Goal: Transaction & Acquisition: Purchase product/service

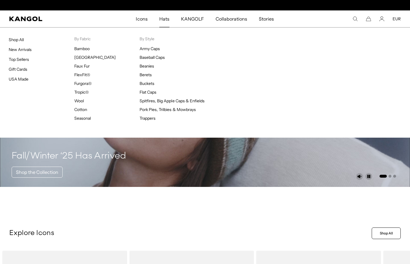
scroll to position [0, 120]
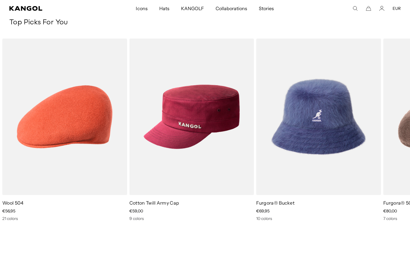
scroll to position [874, 0]
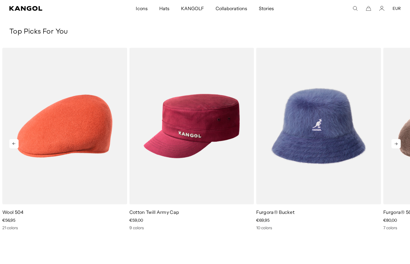
click at [397, 143] on icon at bounding box center [395, 144] width 3 height 3
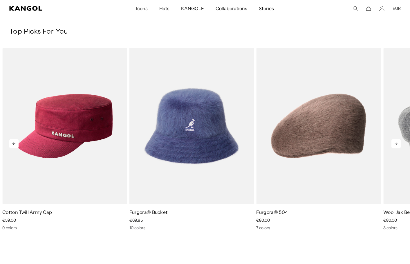
click at [397, 143] on icon at bounding box center [395, 144] width 3 height 3
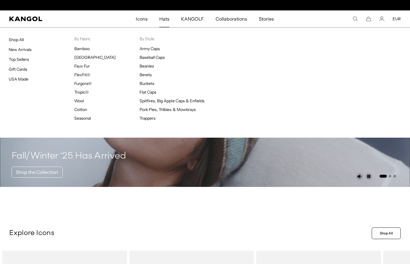
scroll to position [0, 0]
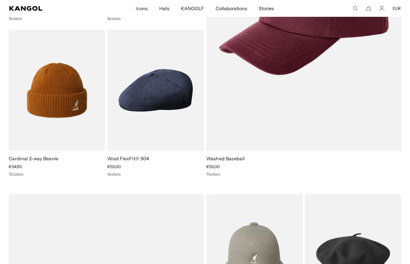
scroll to position [0, 120]
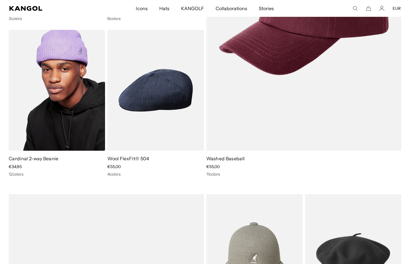
click at [47, 83] on img at bounding box center [57, 90] width 96 height 121
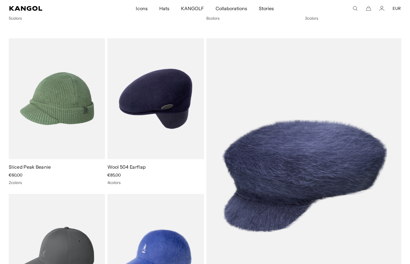
scroll to position [0, 0]
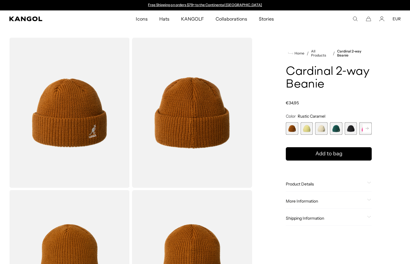
click at [338, 130] on span "4 of 14" at bounding box center [336, 128] width 12 height 12
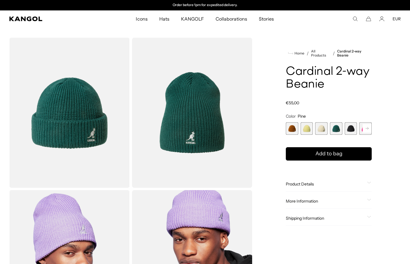
click at [364, 130] on rect at bounding box center [367, 128] width 9 height 9
click at [369, 132] on rect at bounding box center [367, 128] width 9 height 9
click at [367, 128] on rect at bounding box center [367, 128] width 9 height 9
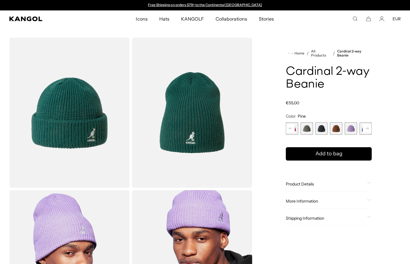
click at [367, 128] on rect at bounding box center [367, 128] width 9 height 9
click at [352, 131] on span "11 of 14" at bounding box center [351, 128] width 12 height 12
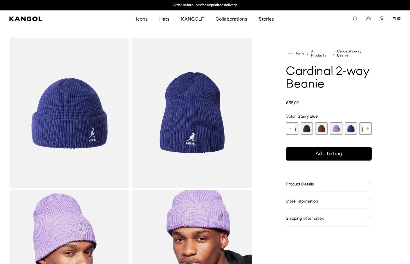
click at [365, 128] on rect at bounding box center [367, 128] width 9 height 9
click at [365, 128] on span "14 of 14" at bounding box center [365, 128] width 12 height 12
click at [368, 129] on span "14 of 14" at bounding box center [365, 128] width 12 height 12
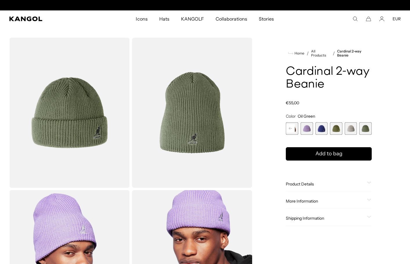
scroll to position [0, 120]
click at [291, 129] on rect at bounding box center [290, 128] width 9 height 9
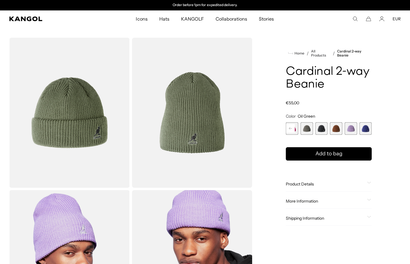
click at [291, 129] on rect at bounding box center [290, 128] width 9 height 9
click at [351, 129] on span "8 of 14" at bounding box center [351, 128] width 12 height 12
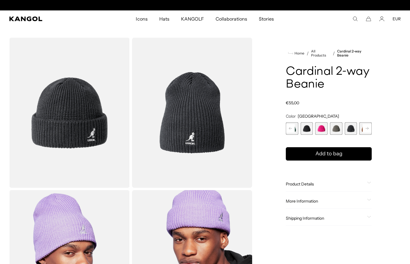
scroll to position [0, 120]
click at [304, 131] on span "5 of 14" at bounding box center [306, 128] width 12 height 12
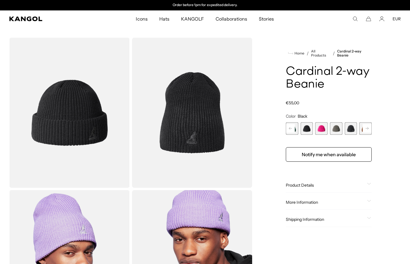
click at [351, 129] on span "8 of 14" at bounding box center [351, 128] width 12 height 12
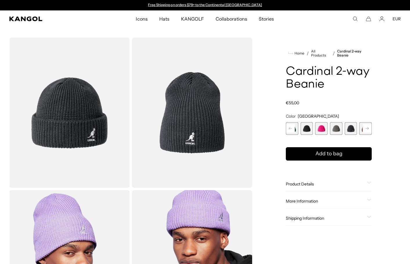
click at [305, 131] on span "5 of 14" at bounding box center [306, 128] width 12 height 12
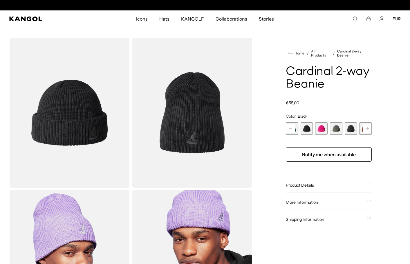
scroll to position [0, 120]
